Goal: Information Seeking & Learning: Find specific fact

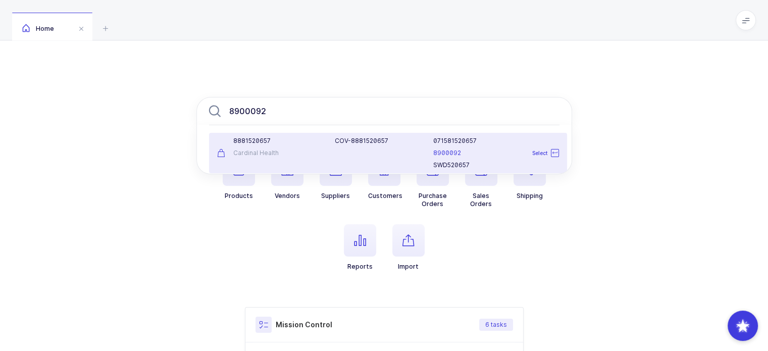
type input "8900092"
click at [339, 149] on div "COV-8881520657" at bounding box center [378, 153] width 98 height 32
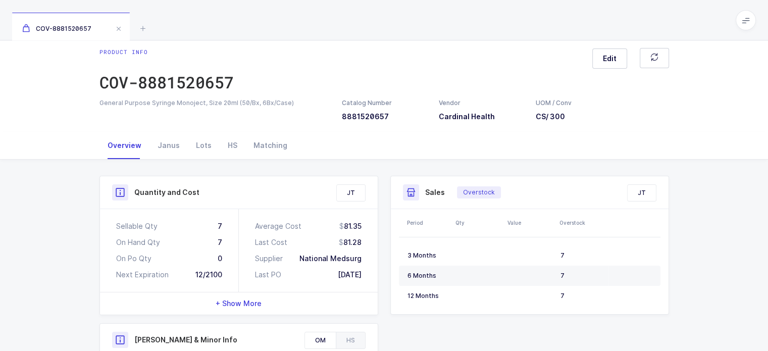
scroll to position [8, 0]
click at [157, 144] on div "Janus" at bounding box center [168, 145] width 38 height 27
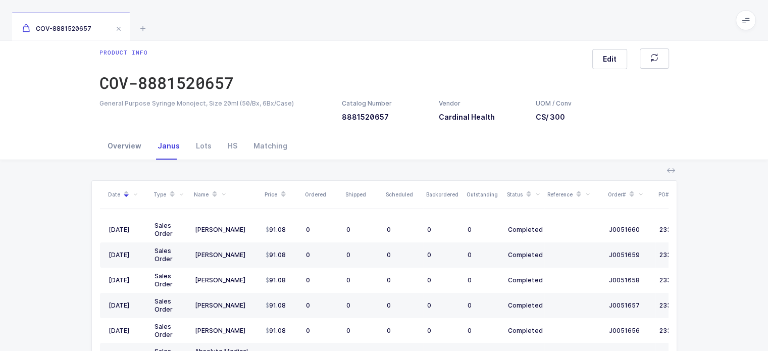
click at [131, 144] on div "Overview" at bounding box center [124, 145] width 50 height 27
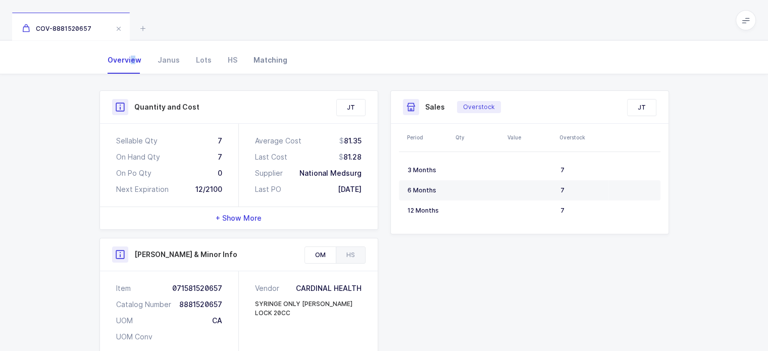
scroll to position [103, 0]
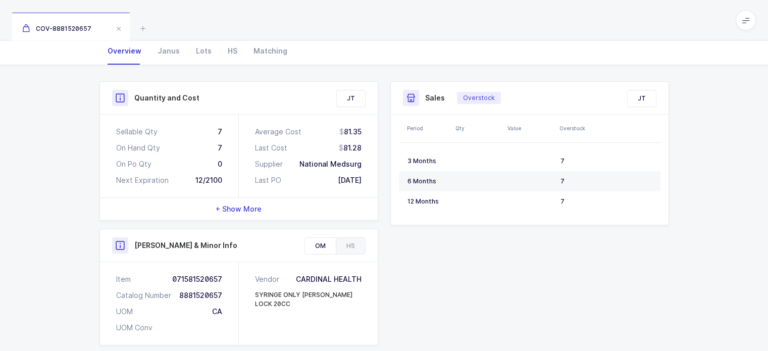
click at [253, 195] on div "Average Cost 81.35 Last Cost 81.28 Supplier National Medsurg Last PO [DATE]" at bounding box center [308, 156] width 139 height 83
click at [248, 203] on div "+ Show More" at bounding box center [239, 209] width 278 height 22
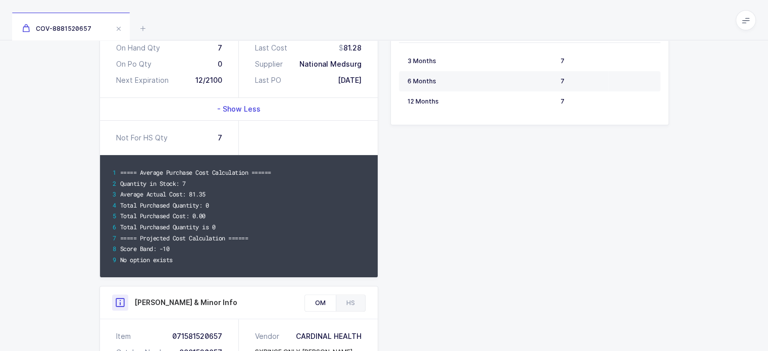
scroll to position [385, 0]
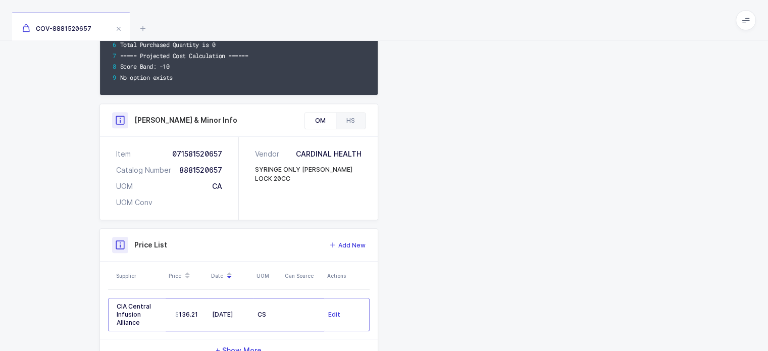
click at [347, 125] on div "HS" at bounding box center [350, 121] width 29 height 16
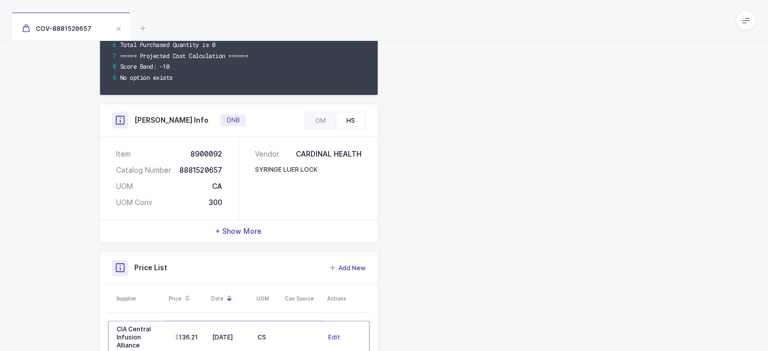
click at [226, 232] on span "+ Show More" at bounding box center [238, 231] width 46 height 10
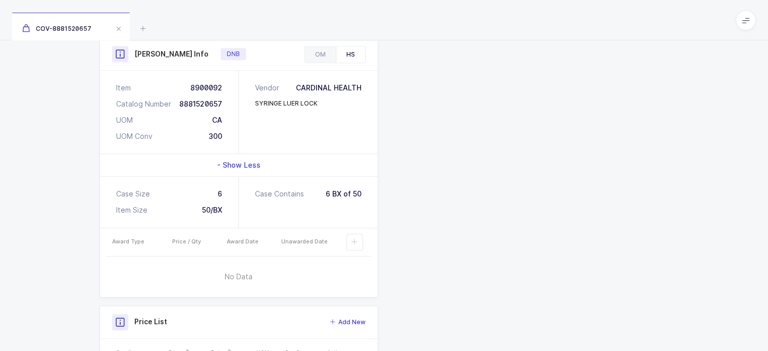
scroll to position [0, 0]
